Goal: Transaction & Acquisition: Book appointment/travel/reservation

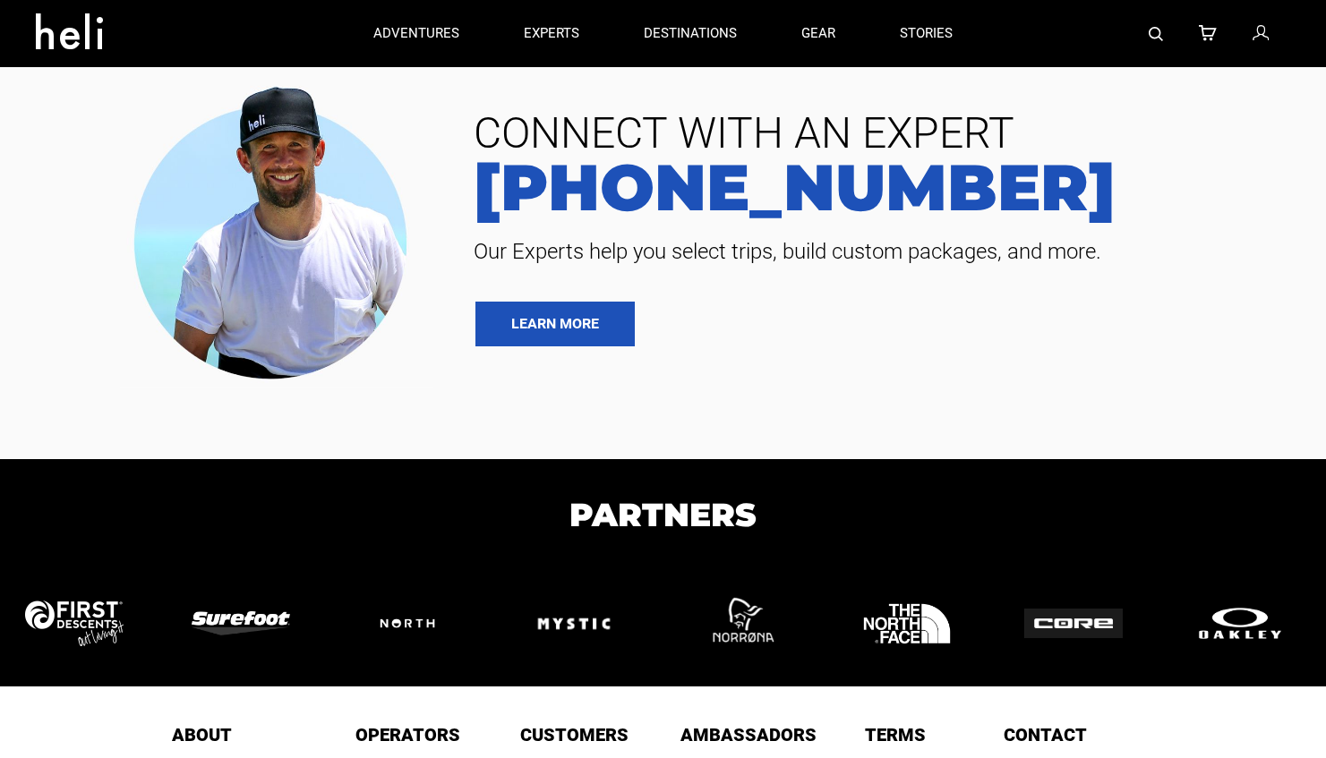
type input "Cat Skiing"
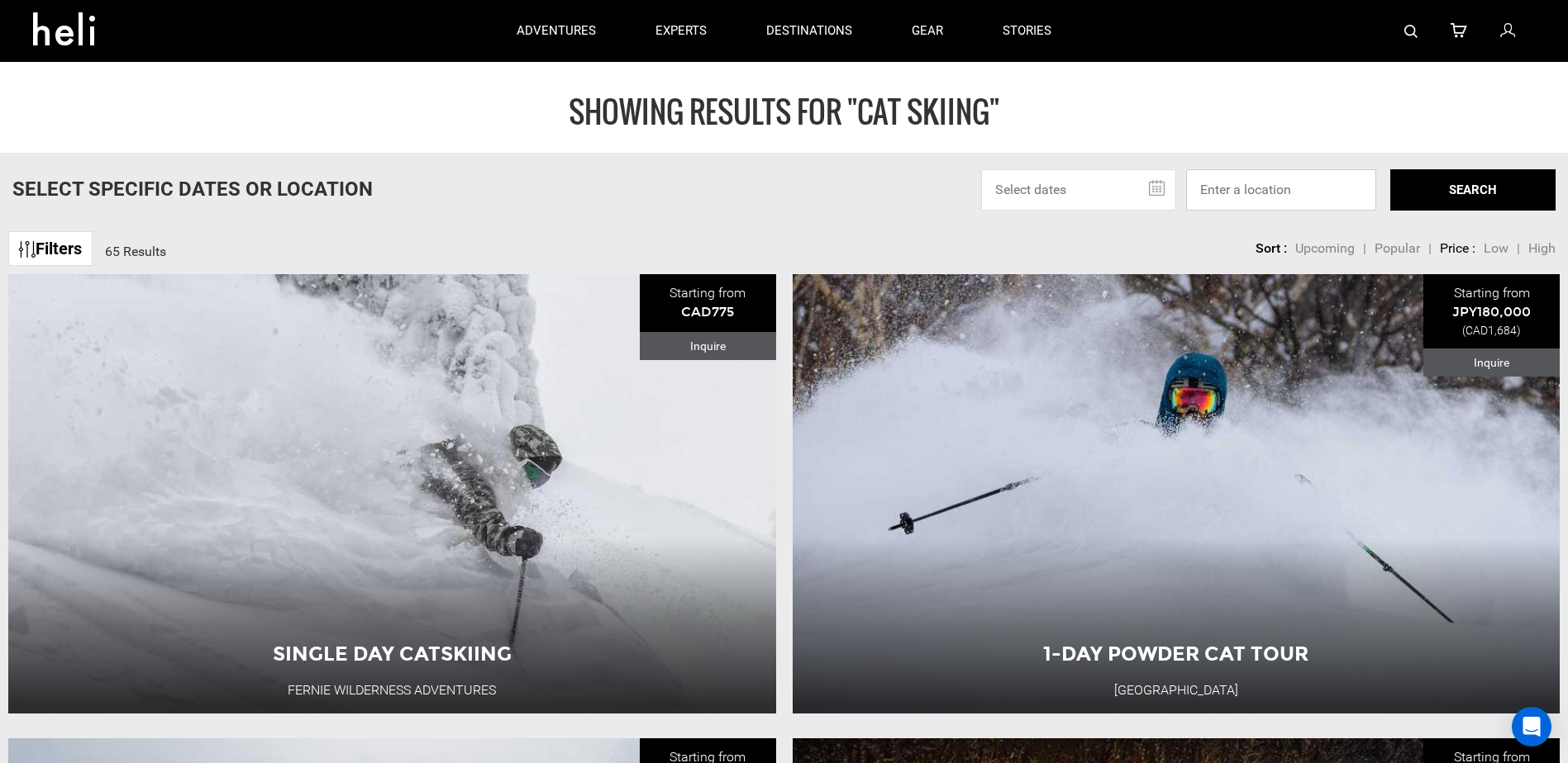
click at [1236, 188] on input at bounding box center [1281, 190] width 190 height 42
click at [1161, 199] on input "text" at bounding box center [1078, 190] width 195 height 42
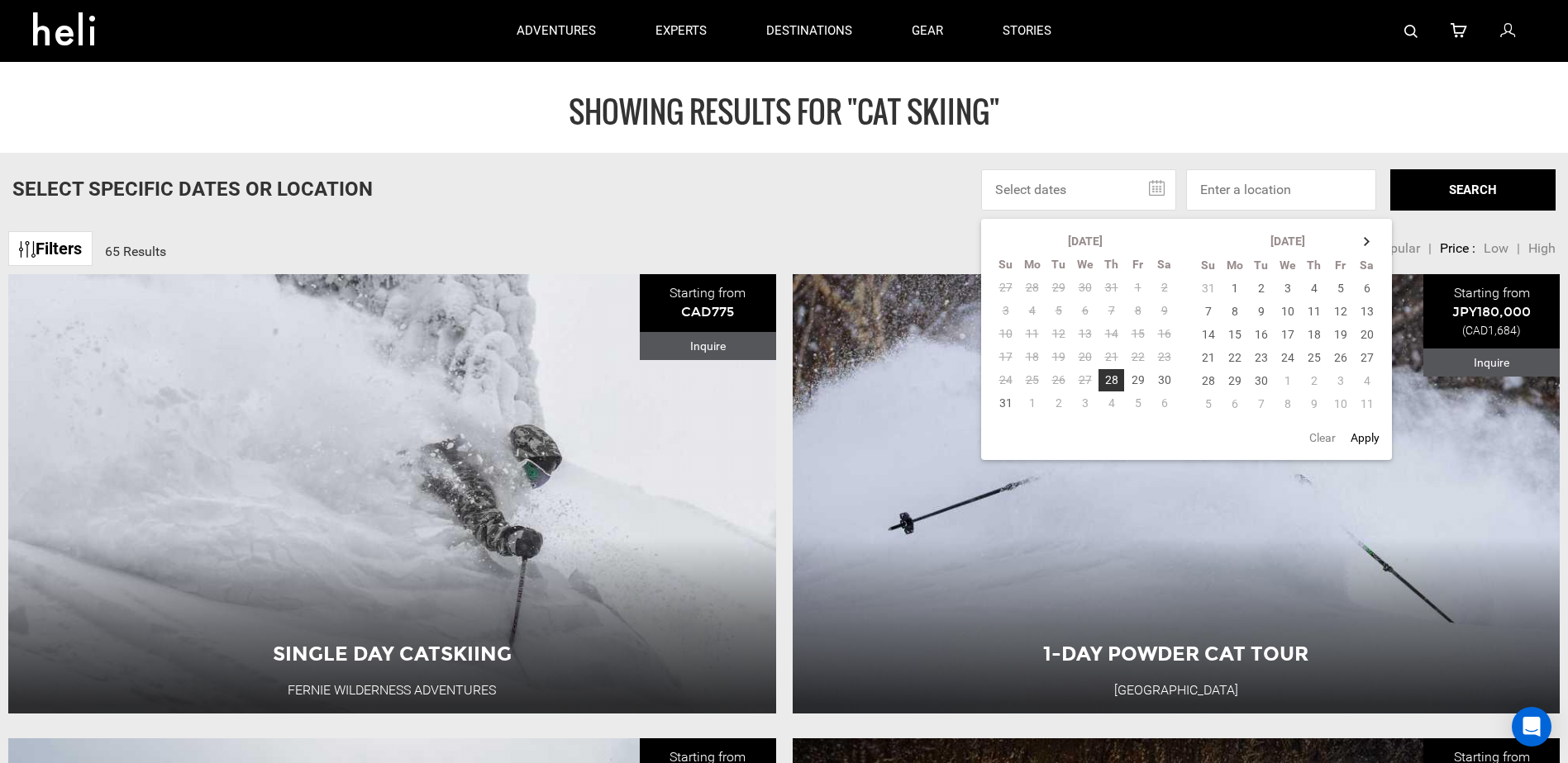
click at [1161, 199] on input "text" at bounding box center [1078, 190] width 195 height 42
click at [730, 197] on div "Select Specific Dates Or Location [DATE] Su Mo Tu We Th Fr Sa 27 28 29 30 31 1 …" at bounding box center [784, 190] width 1568 height 42
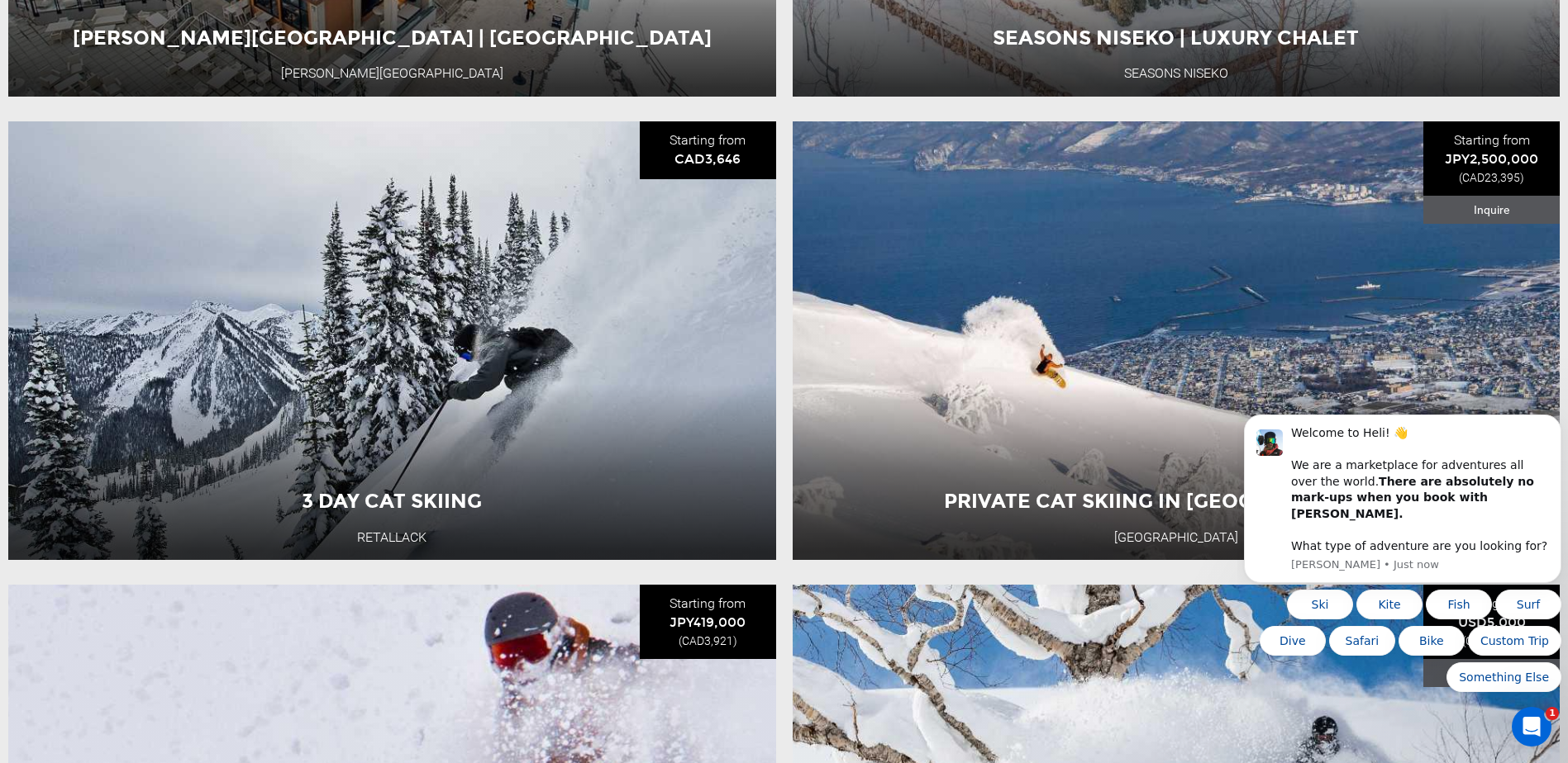
scroll to position [2478, 0]
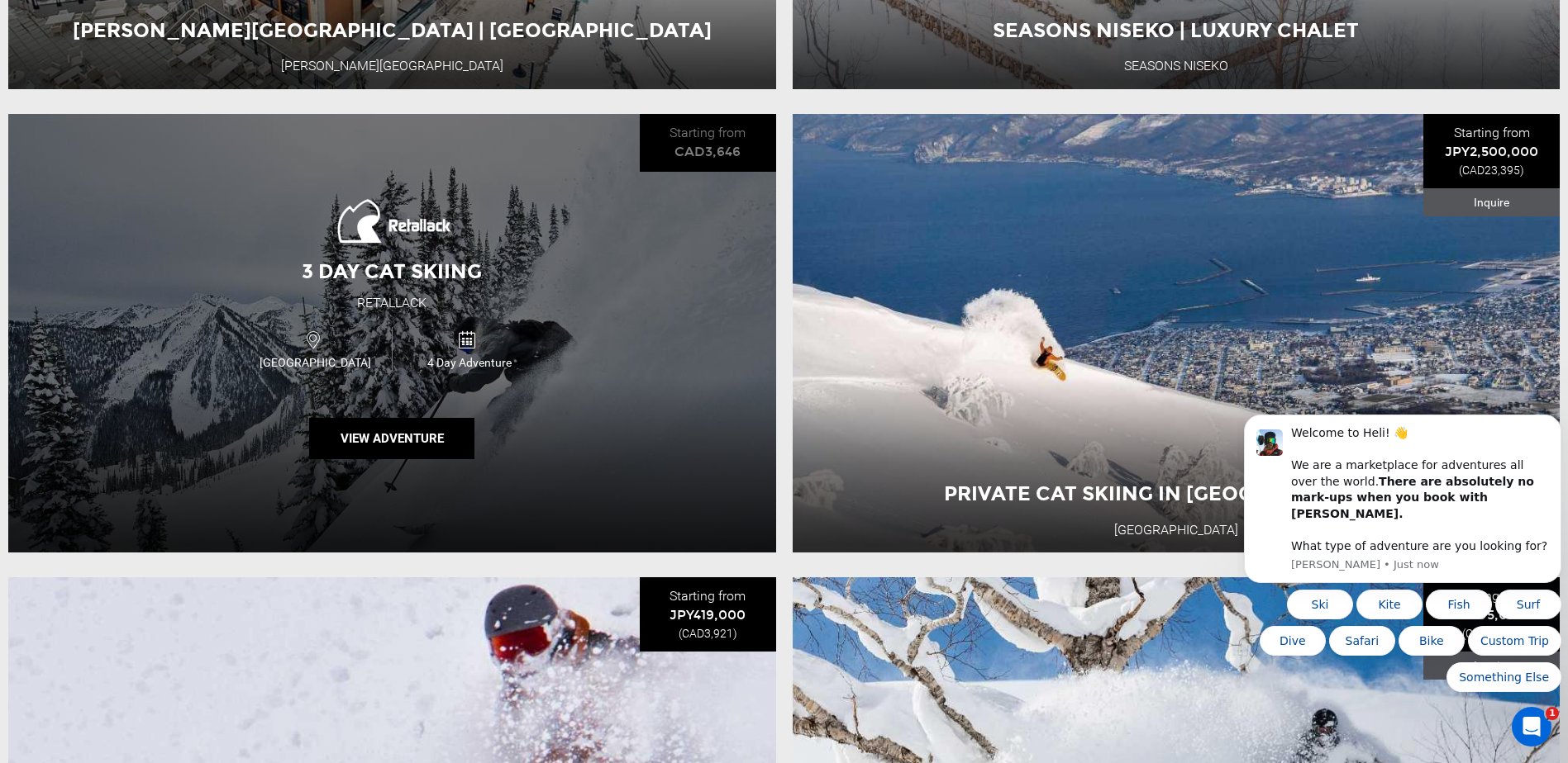
click at [674, 403] on div "3 Day Cat Skiing Retallack [GEOGRAPHIC_DATA] 4 Day Adventure View Adventure" at bounding box center [392, 333] width 768 height 438
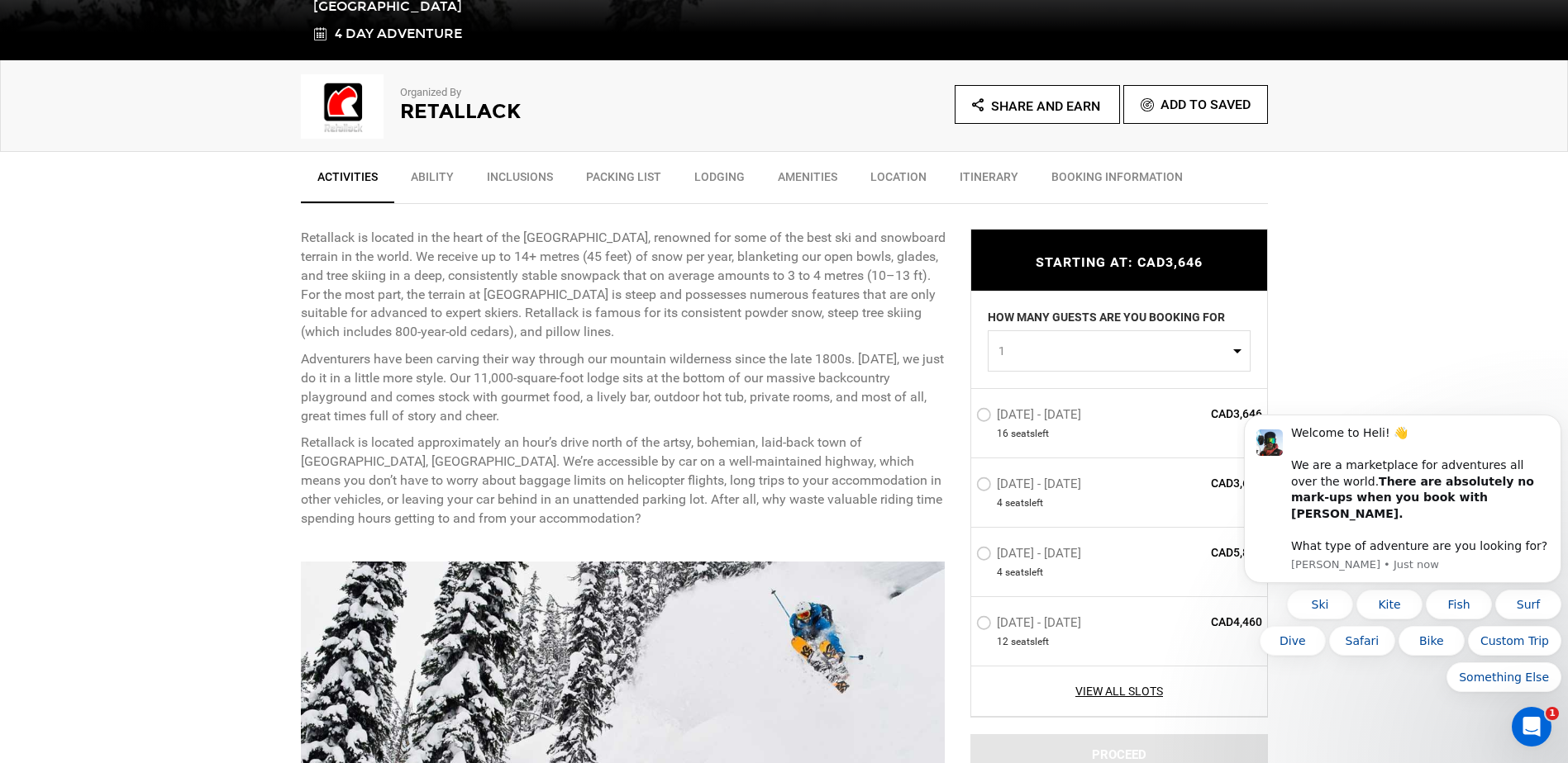
scroll to position [1163, 0]
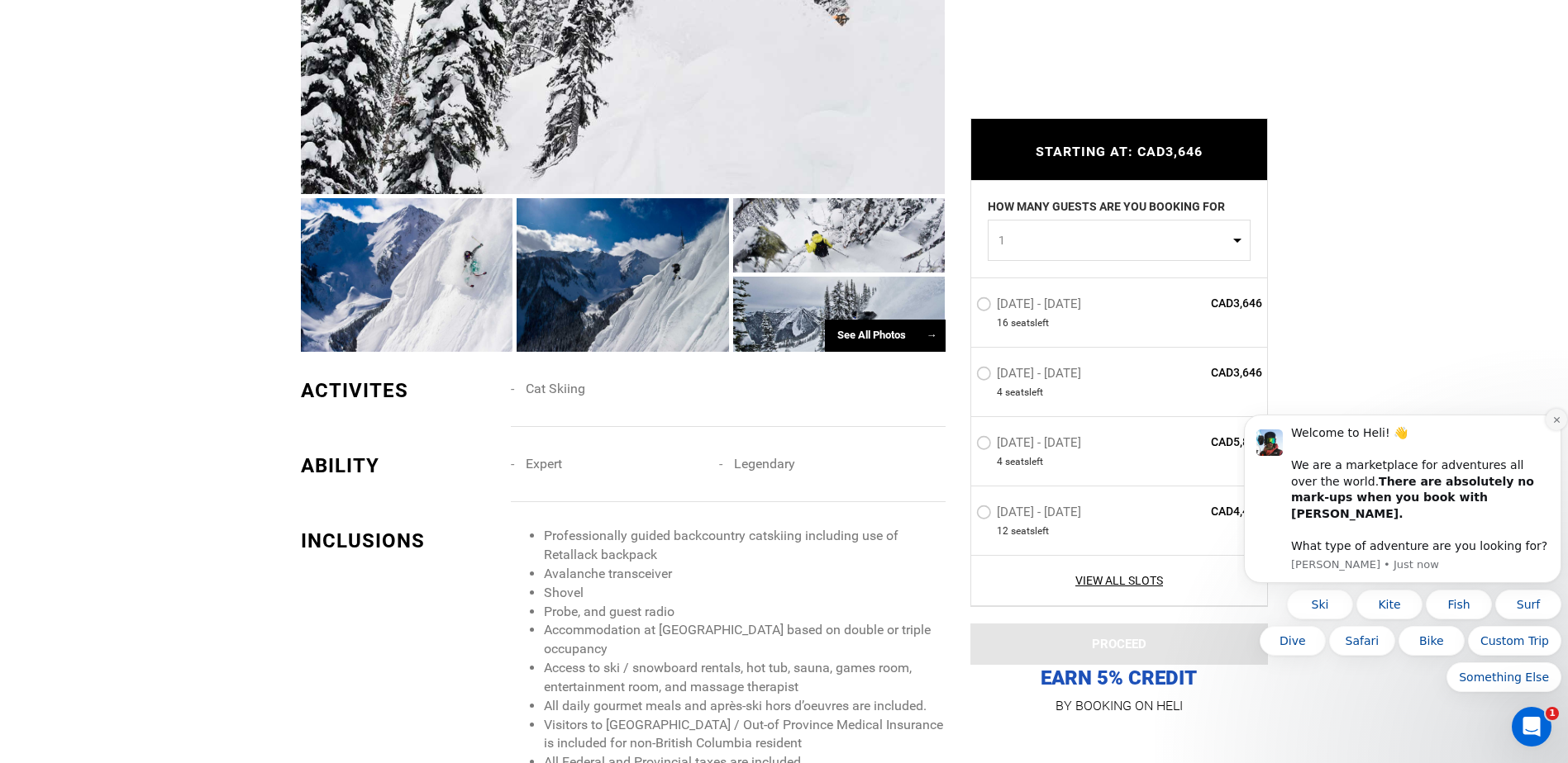
click at [1236, 424] on icon "Dismiss notification" at bounding box center [1557, 420] width 9 height 9
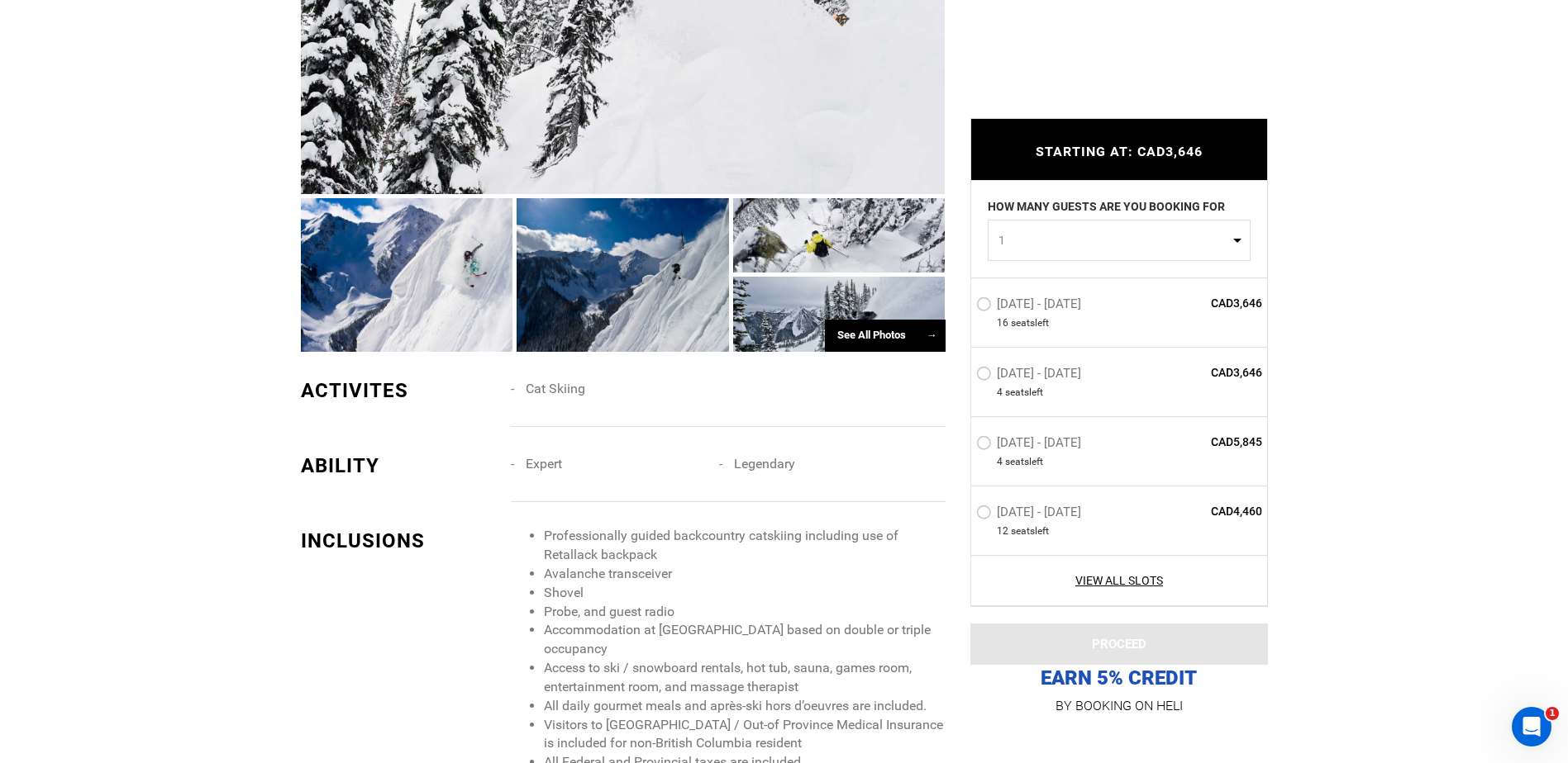
click at [1148, 234] on span "1" at bounding box center [1114, 240] width 231 height 17
click at [1004, 316] on link "8" at bounding box center [1119, 323] width 261 height 30
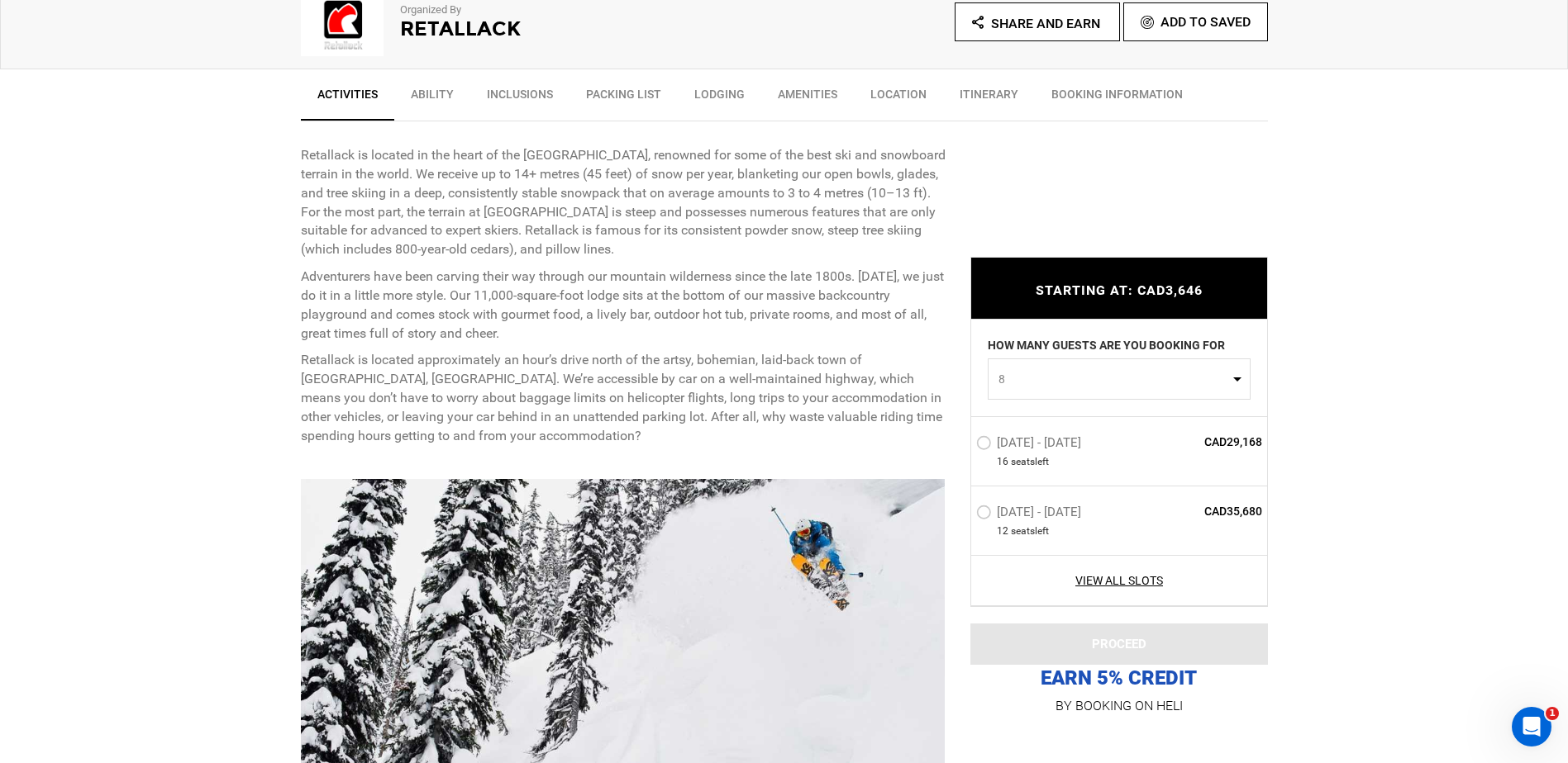
scroll to position [585, 0]
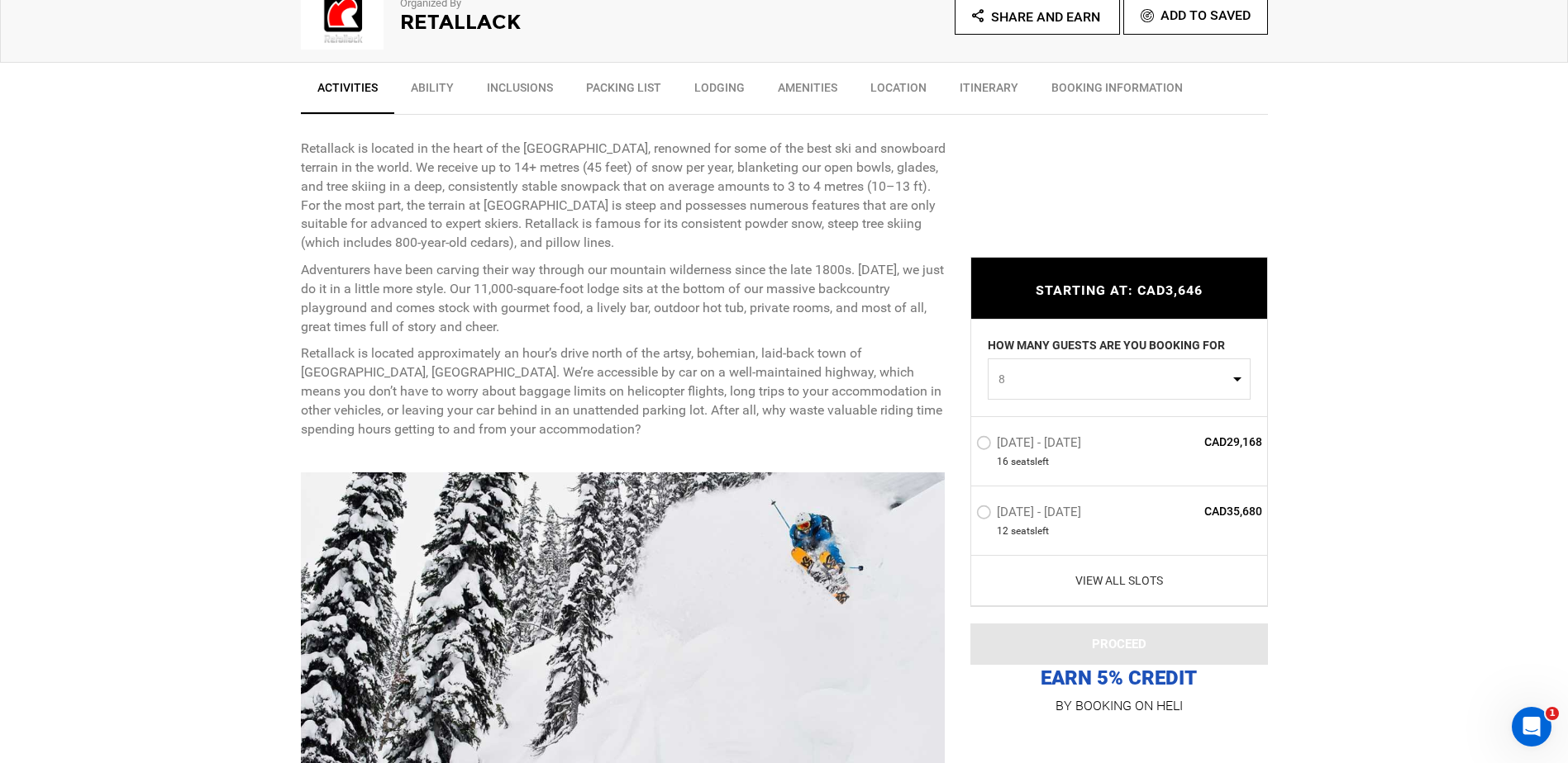
click at [1111, 584] on link "View All Slots" at bounding box center [1119, 581] width 287 height 17
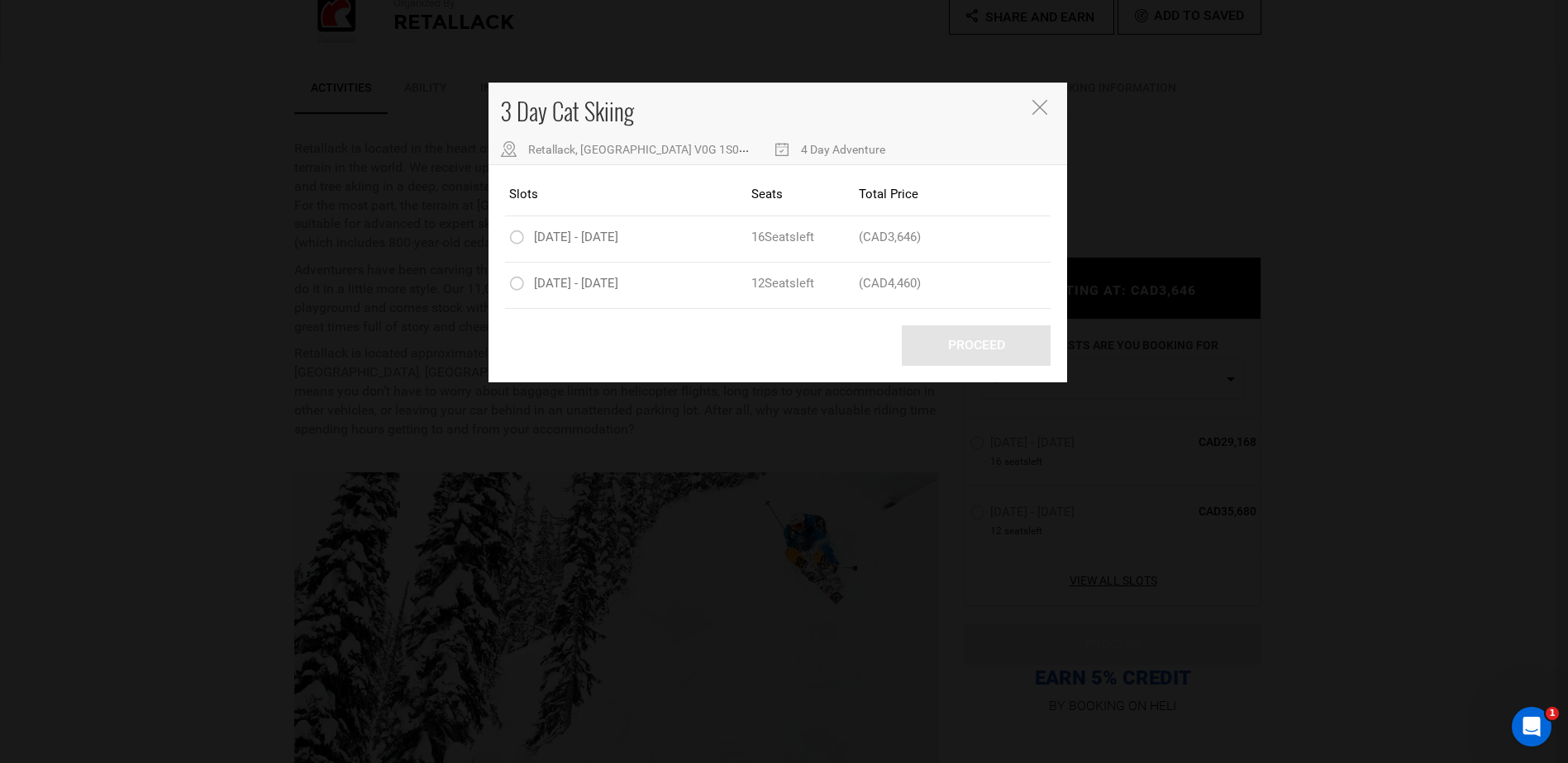
click at [1042, 118] on div "3 Day Cat Skiing Retallack, BC V0G 1S0, [GEOGRAPHIC_DATA] 4 Day Adventure" at bounding box center [777, 125] width 579 height 83
click at [1040, 113] on icon "Close" at bounding box center [1039, 107] width 15 height 15
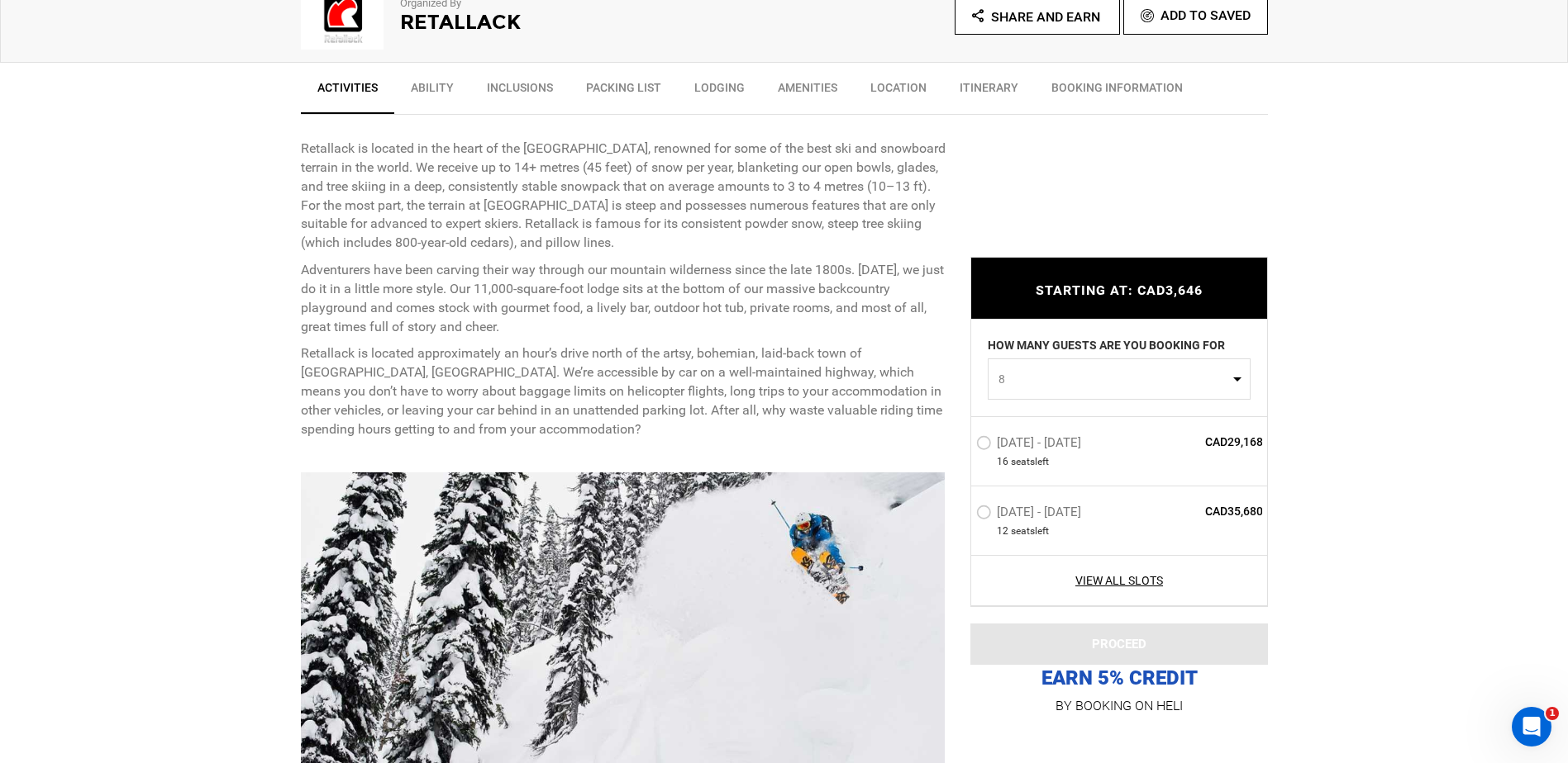
click at [1129, 375] on span "8" at bounding box center [1114, 379] width 231 height 17
click at [1010, 484] on link "6" at bounding box center [1119, 485] width 261 height 30
select select "6"
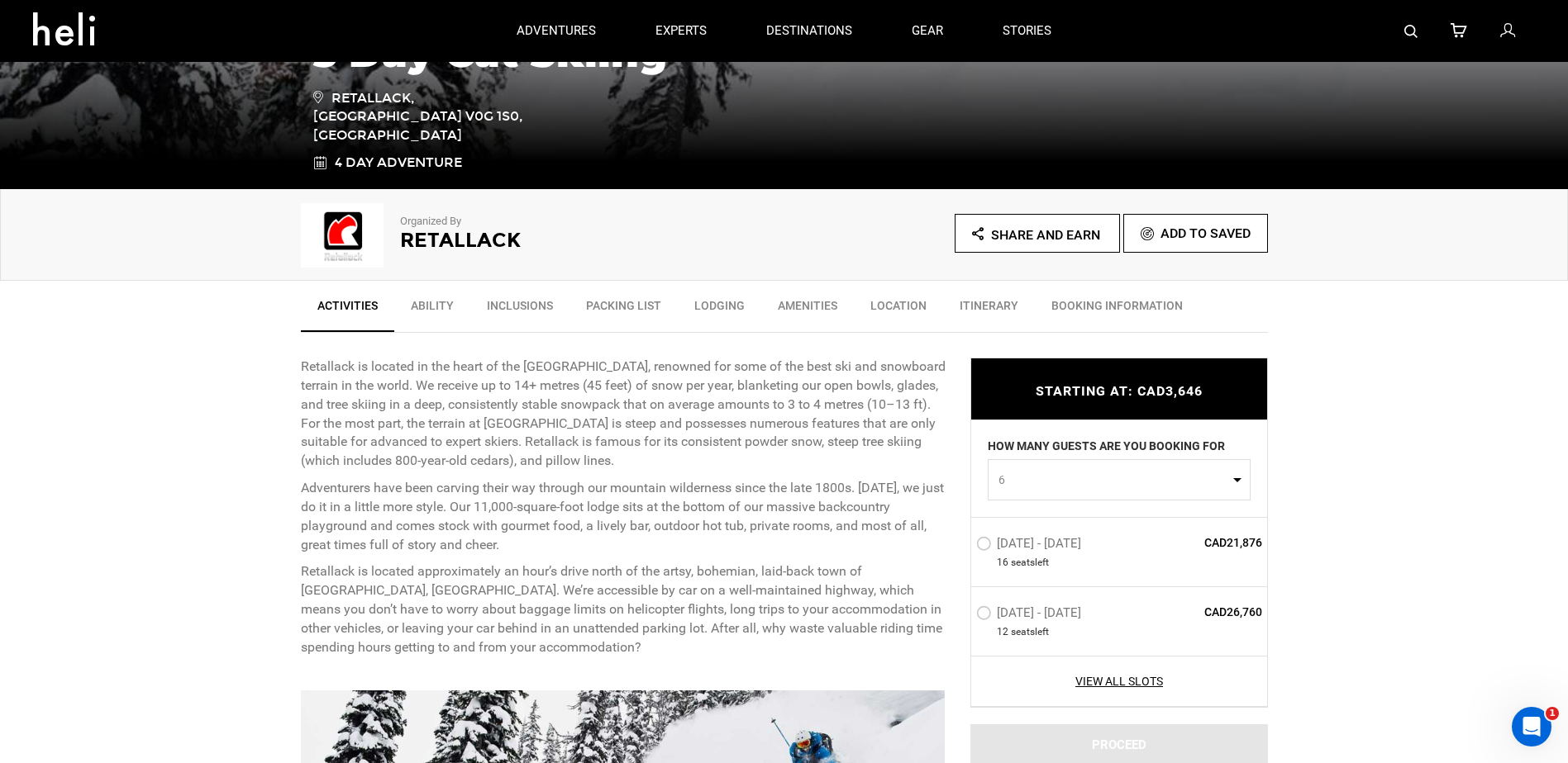
scroll to position [172, 0]
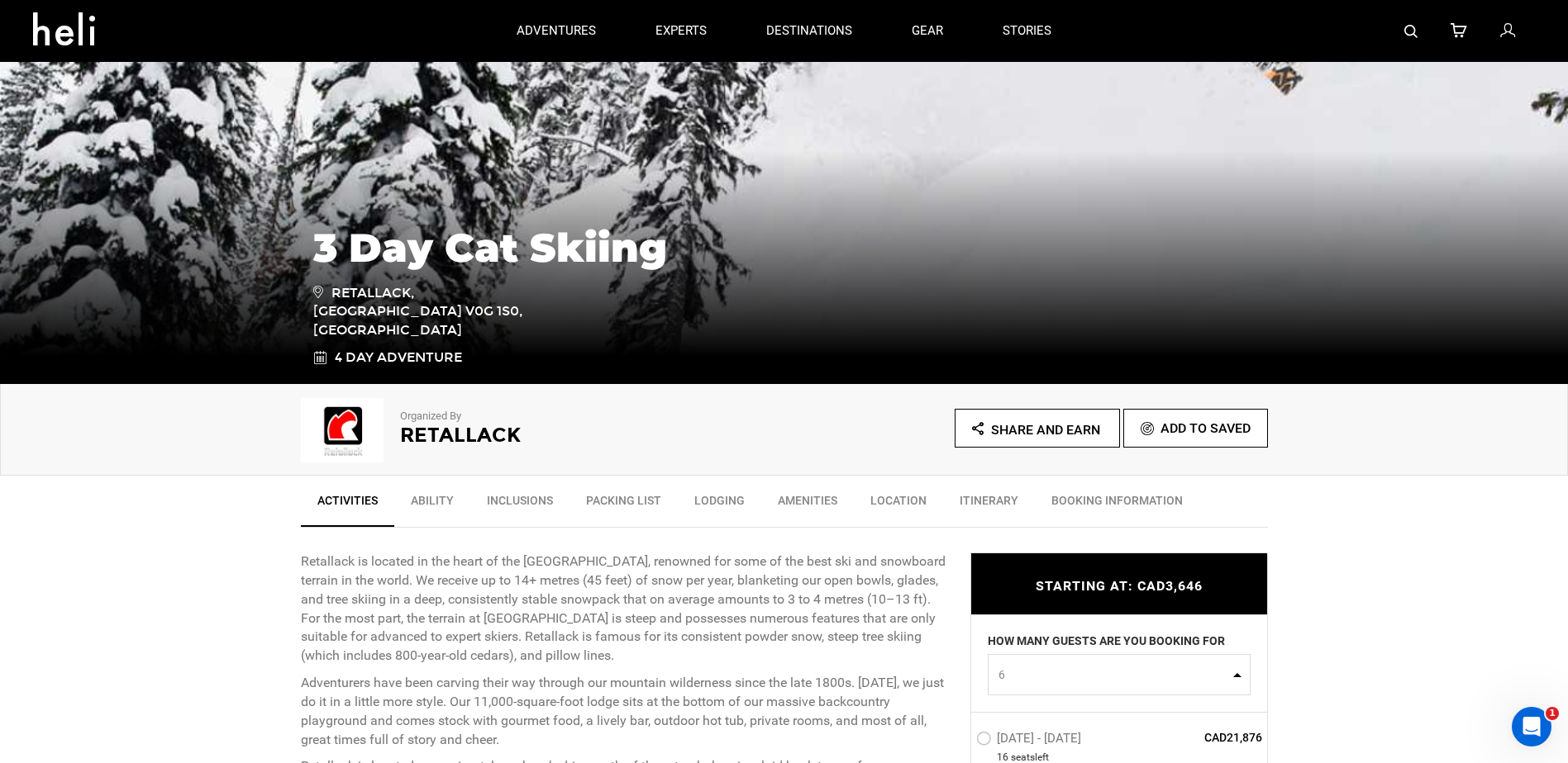
type input "Cat Skiing"
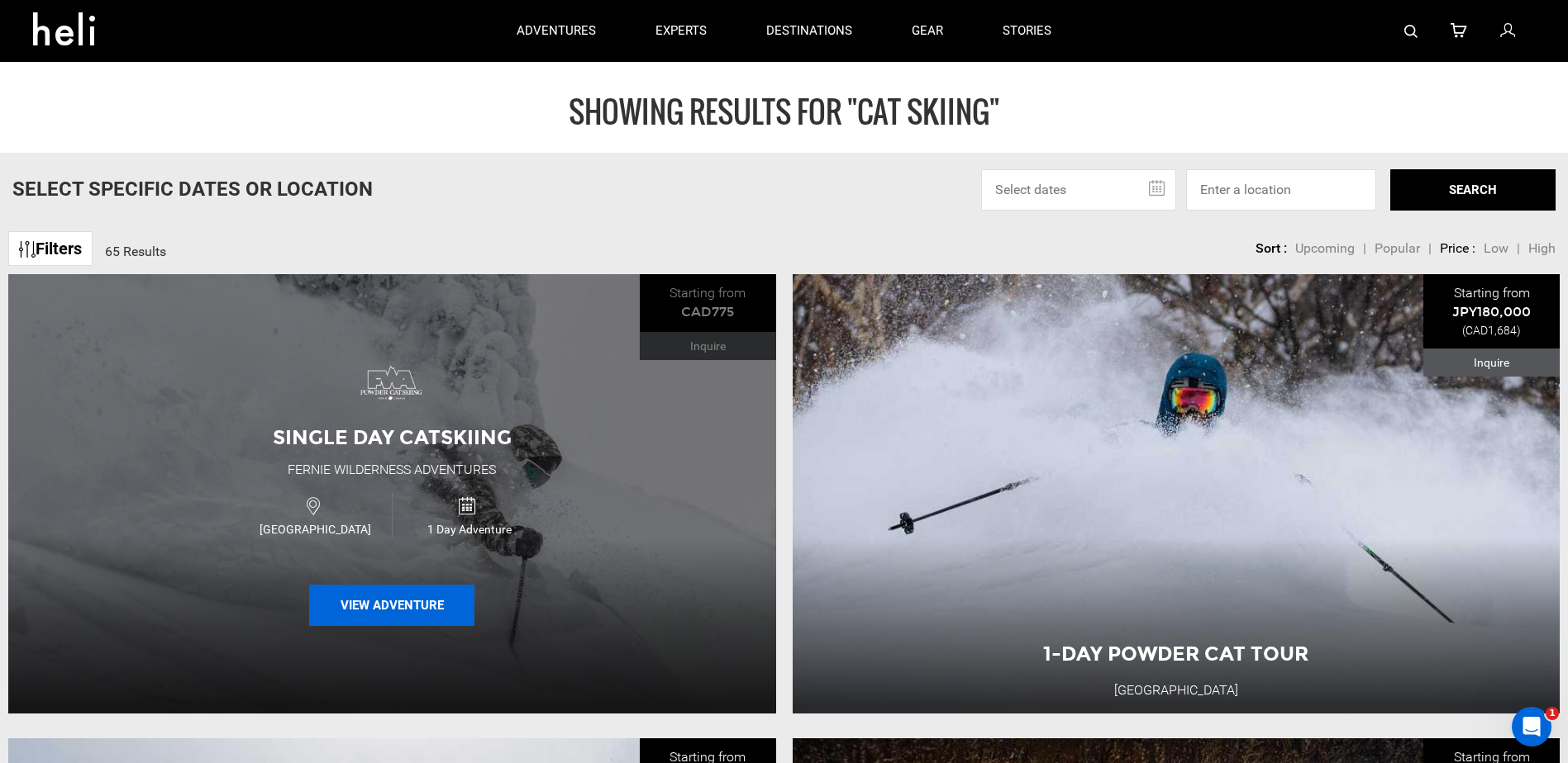
click at [400, 607] on button "View Adventure" at bounding box center [391, 605] width 165 height 42
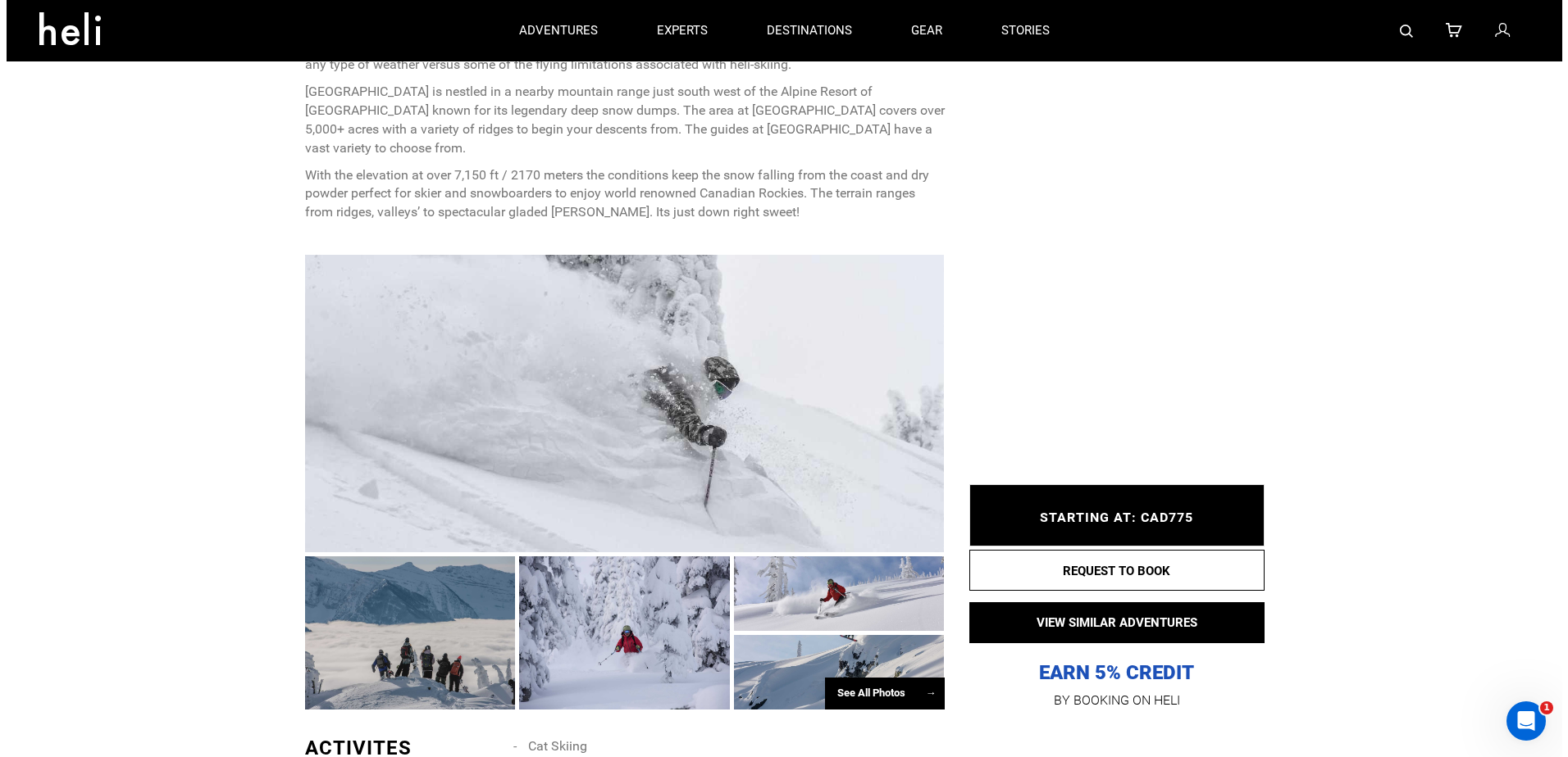
scroll to position [246, 0]
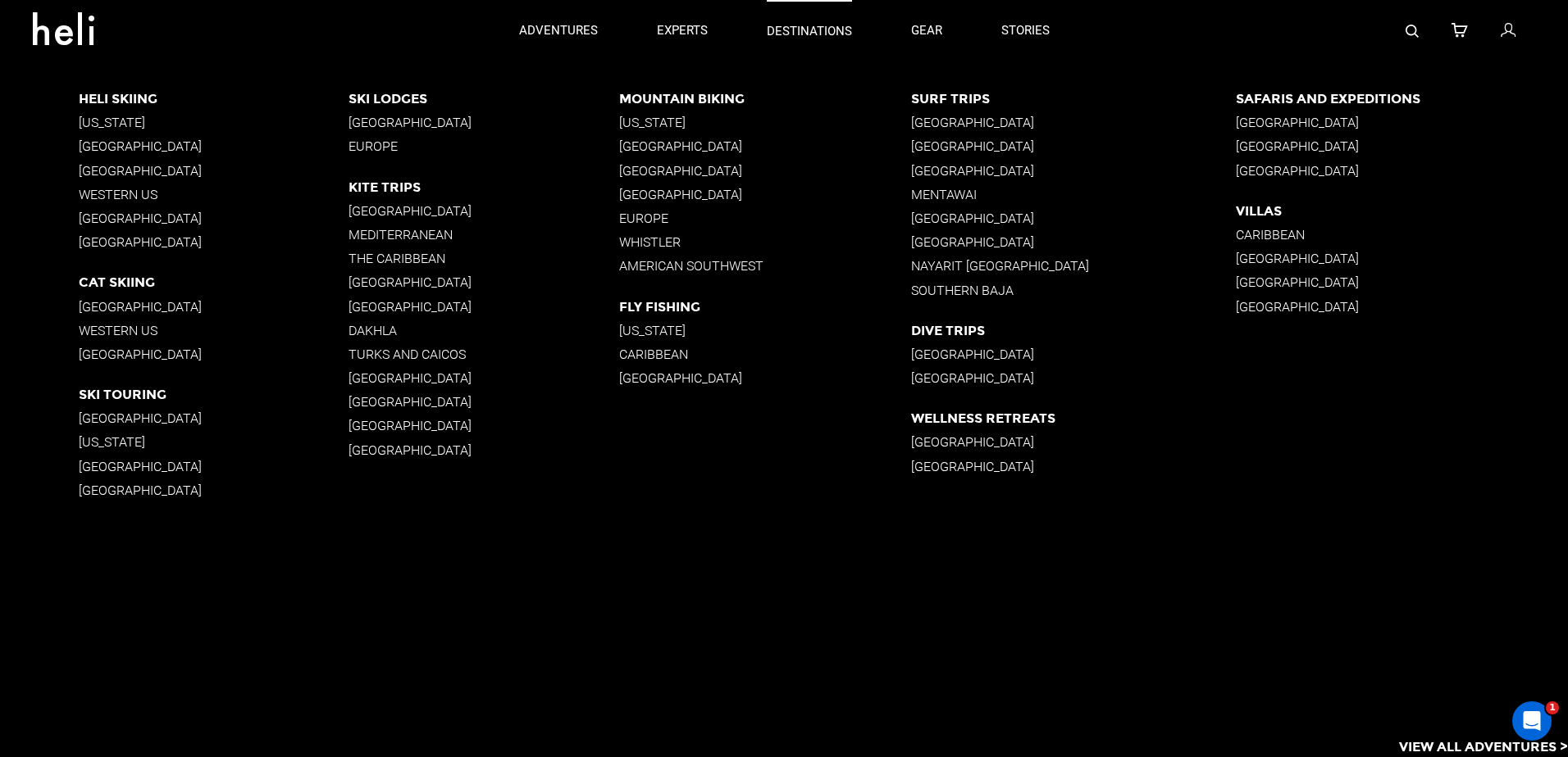
click at [780, 33] on p "destinations" at bounding box center [809, 31] width 85 height 17
click at [165, 313] on p "[GEOGRAPHIC_DATA]" at bounding box center [213, 307] width 270 height 16
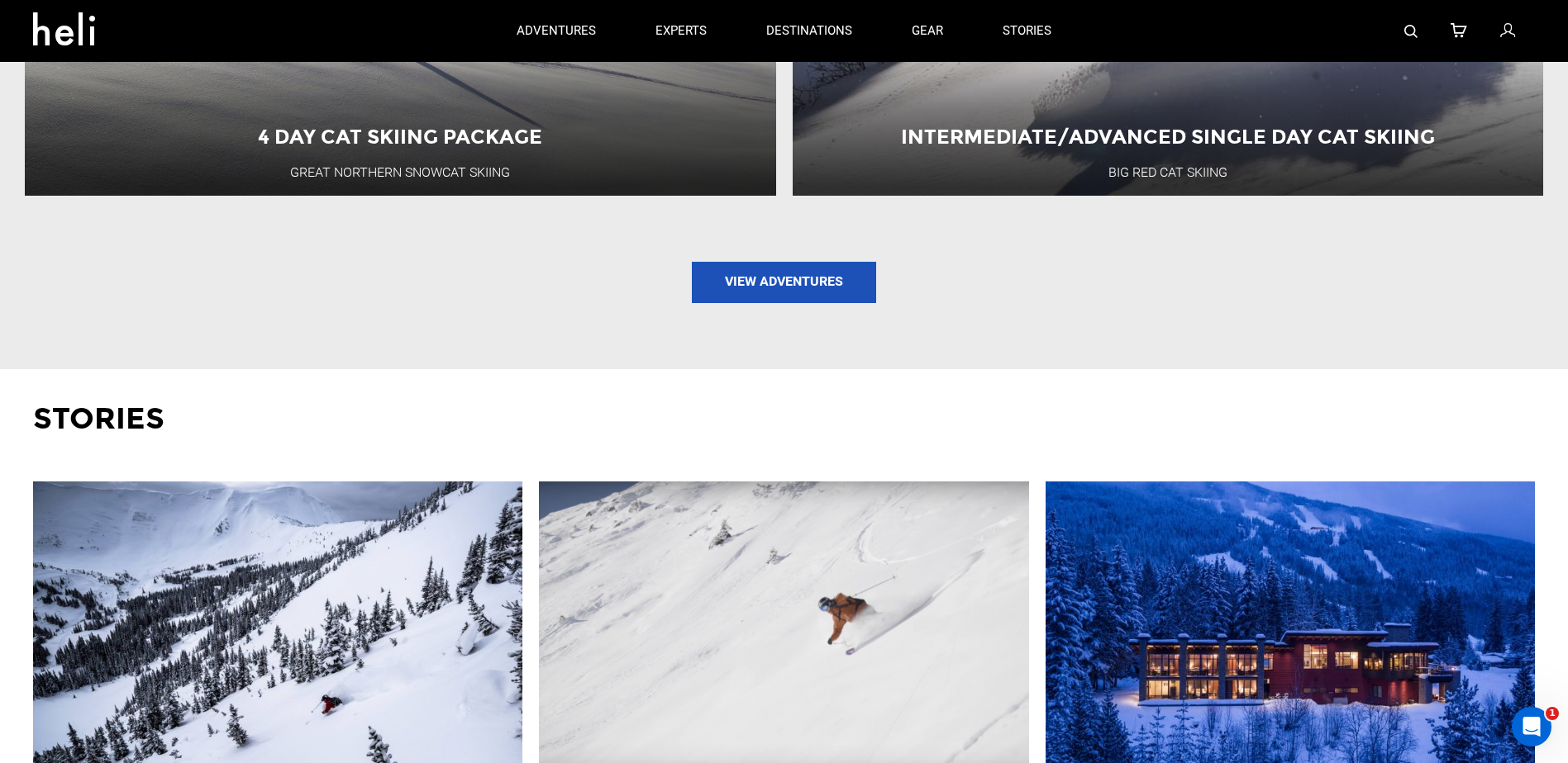
scroll to position [1983, 0]
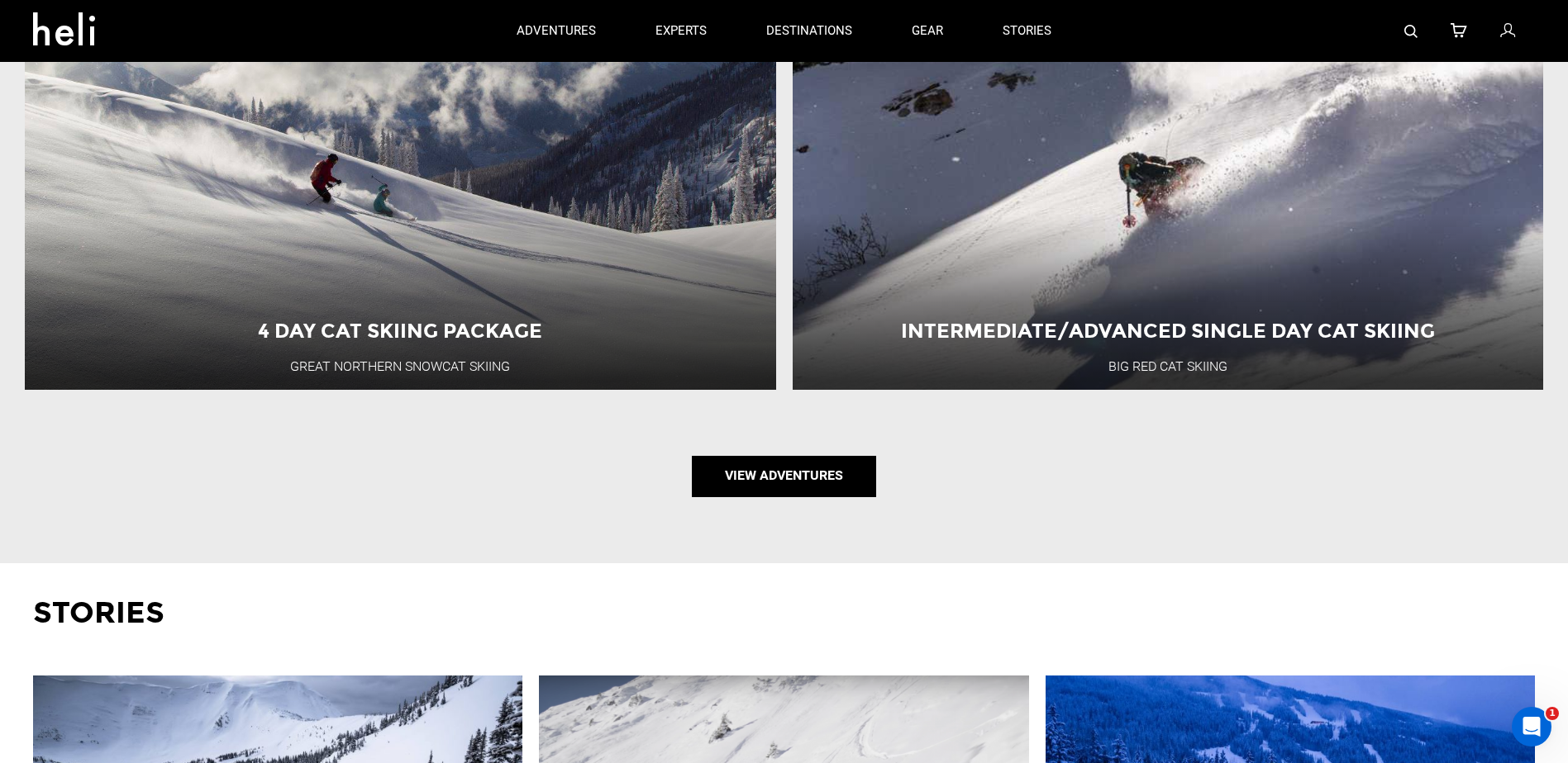
click at [819, 483] on link "View Adventures" at bounding box center [784, 476] width 185 height 42
type input "Cat Skiing"
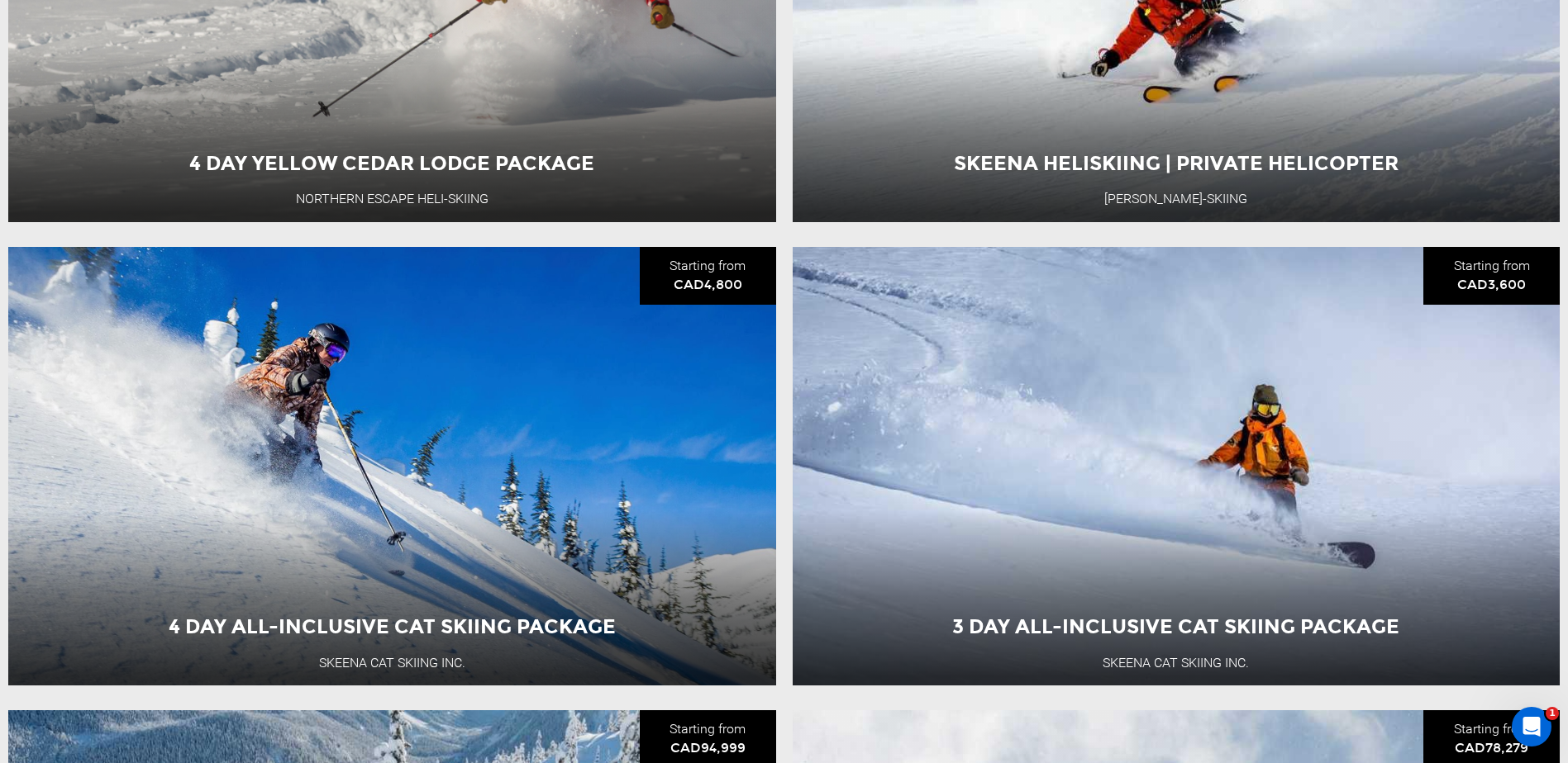
scroll to position [2396, 0]
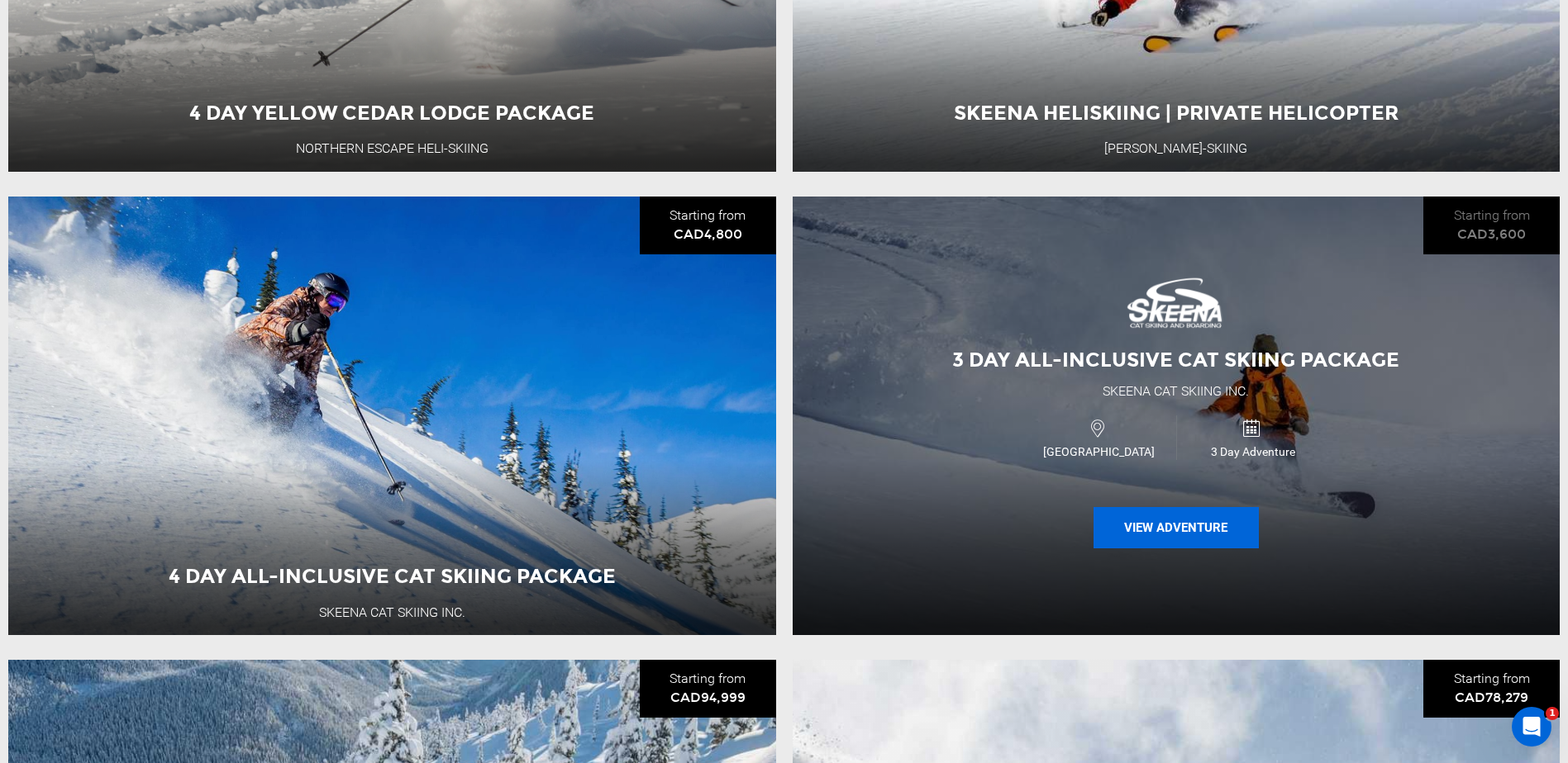
click at [1176, 539] on button "View Adventure" at bounding box center [1176, 528] width 165 height 42
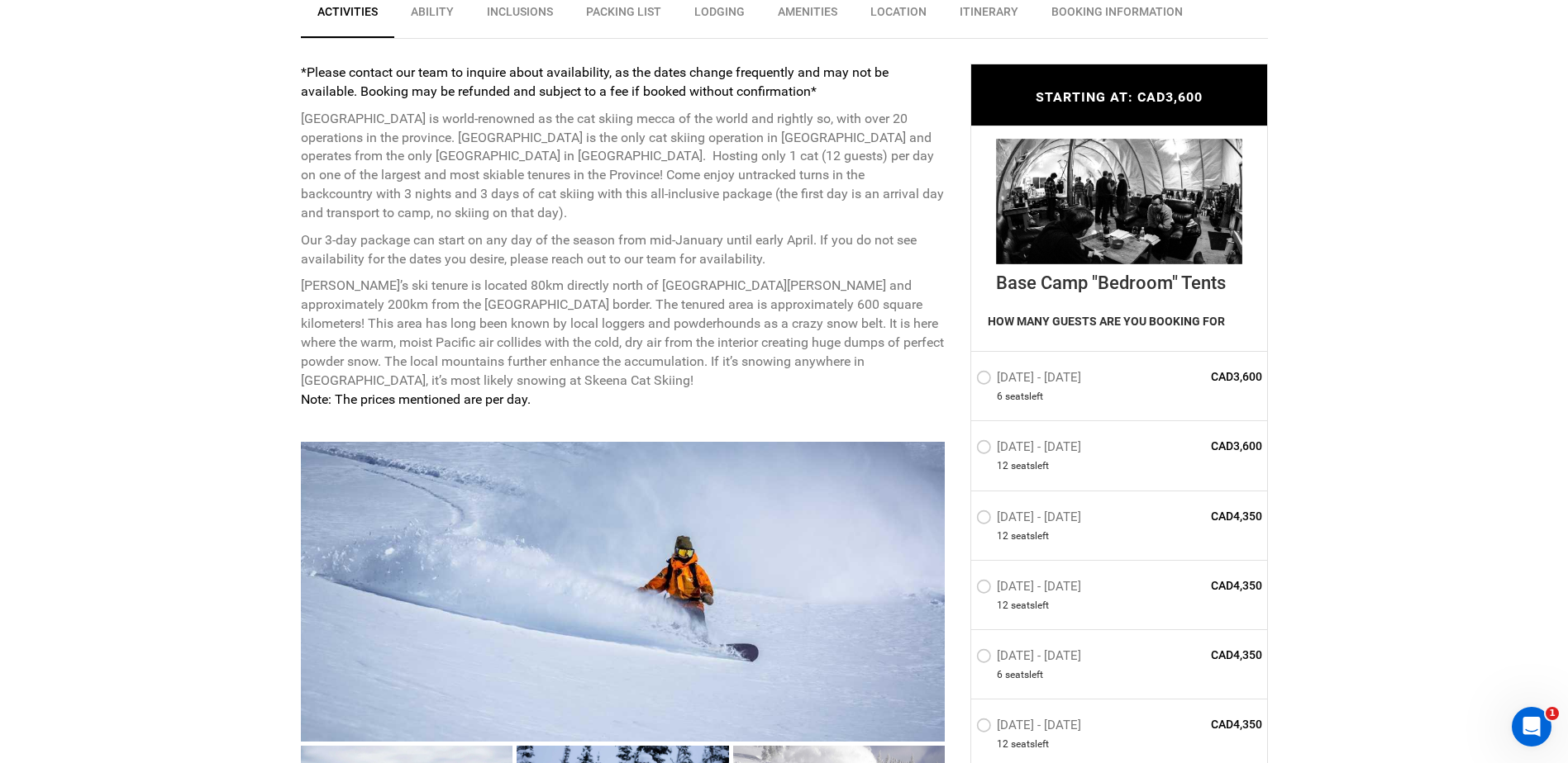
scroll to position [744, 0]
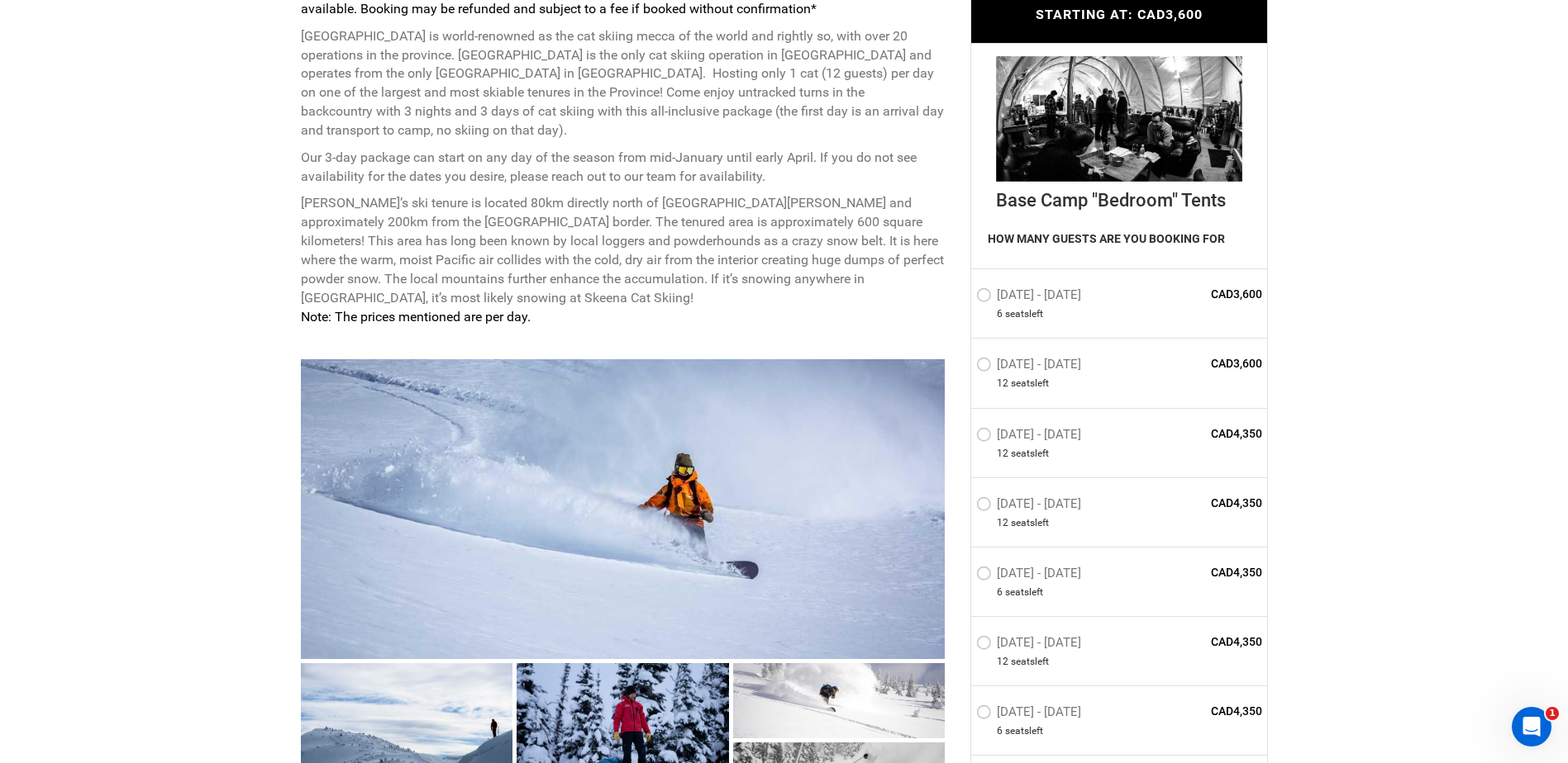
click at [986, 578] on label "[DATE] - [DATE]" at bounding box center [1031, 575] width 109 height 19
click at [964, 578] on input "[DATE] - [DATE]" at bounding box center [964, 580] width 0 height 36
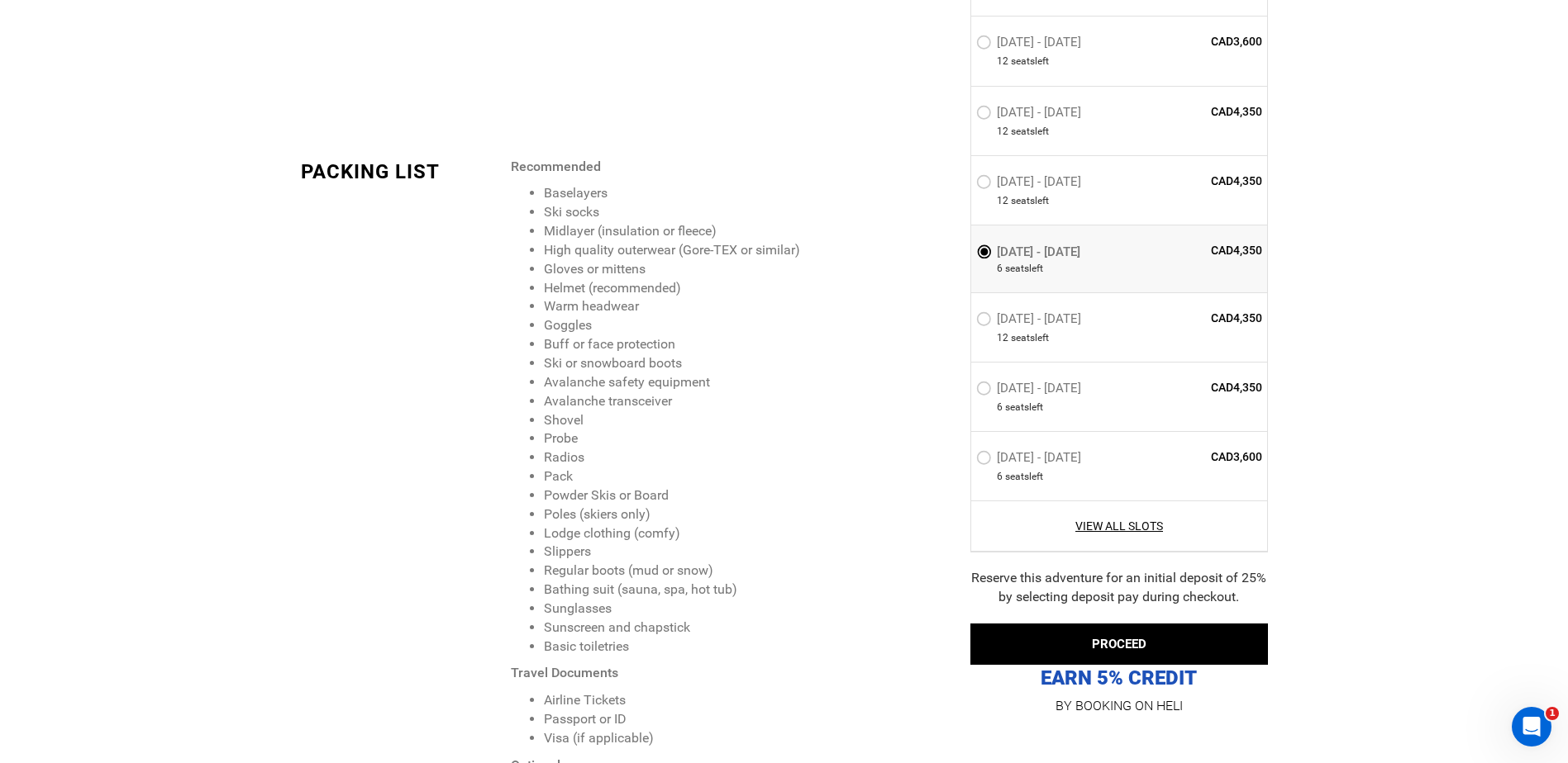
scroll to position [2396, 0]
